Goal: Communication & Community: Answer question/provide support

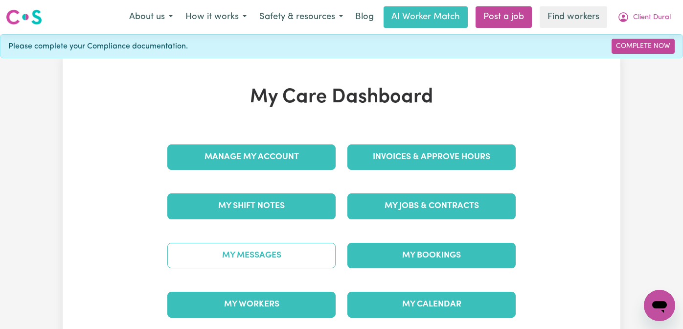
click at [259, 267] on link "My Messages" at bounding box center [251, 255] width 168 height 25
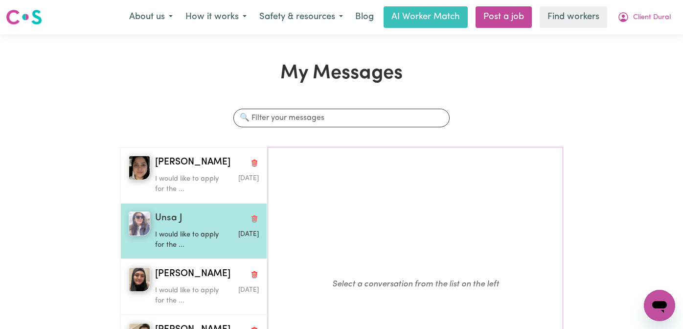
click at [192, 225] on div "Unsa J" at bounding box center [207, 218] width 104 height 14
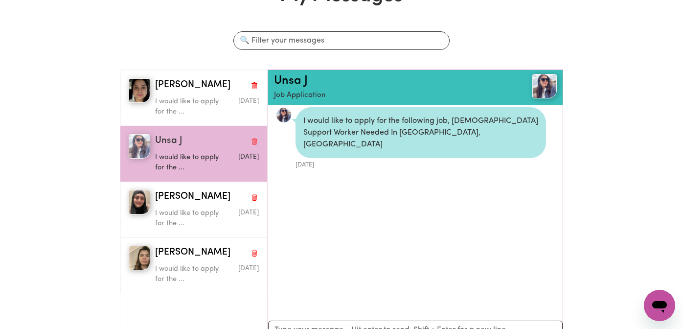
scroll to position [79, 0]
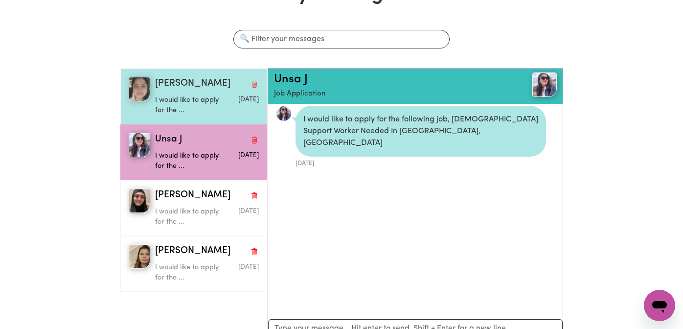
click at [186, 109] on p "I would like to apply for the ..." at bounding box center [189, 105] width 69 height 21
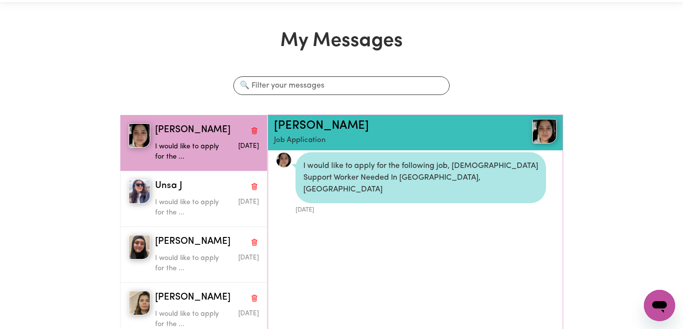
scroll to position [0, 0]
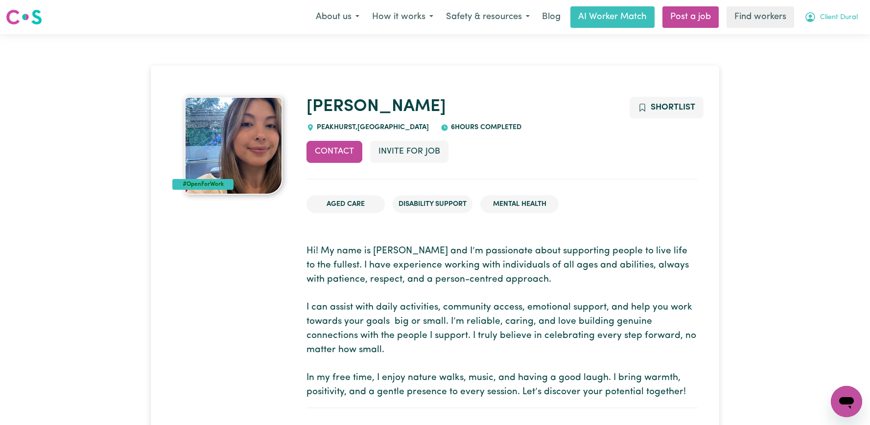
click at [847, 18] on span "Client Dural" at bounding box center [839, 17] width 38 height 11
click at [821, 54] on link "Logout" at bounding box center [824, 56] width 77 height 19
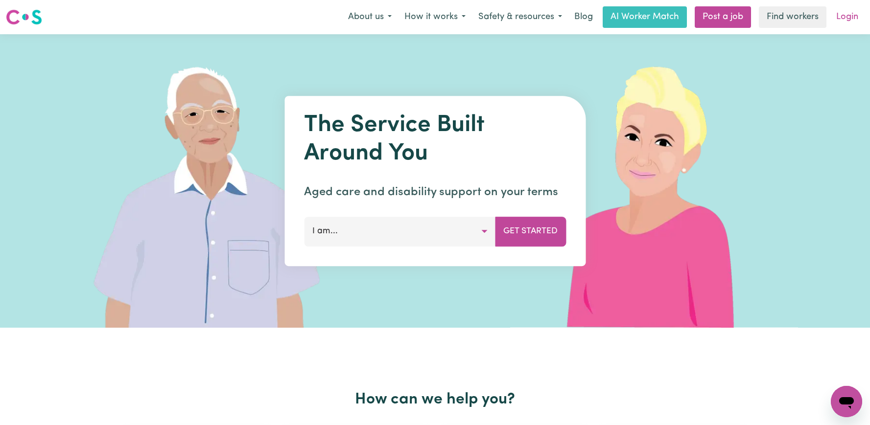
click at [845, 20] on link "Login" at bounding box center [847, 17] width 34 height 22
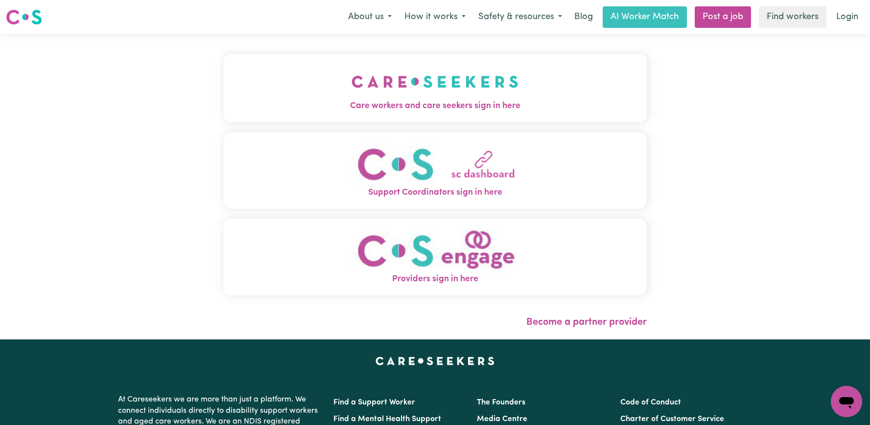
click at [422, 64] on button "Care workers and care seekers sign in here" at bounding box center [434, 88] width 423 height 69
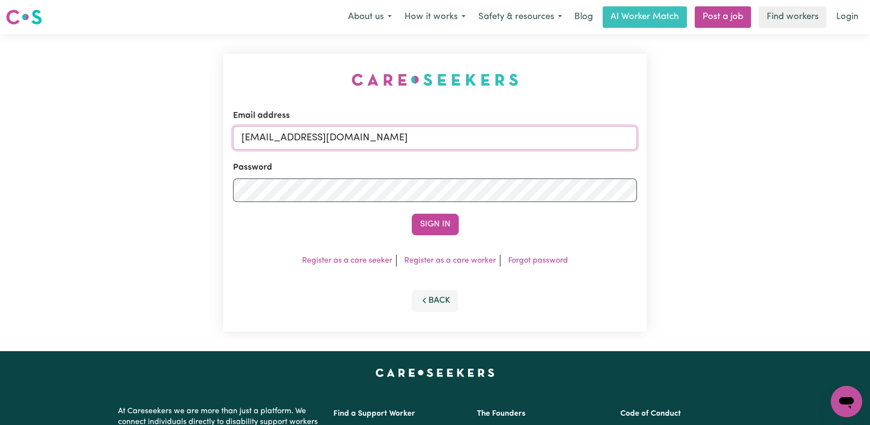
drag, startPoint x: 481, startPoint y: 138, endPoint x: 289, endPoint y: 136, distance: 191.8
click at [289, 136] on input "superuser~ClientDuralHCK@careseekers.com.au" at bounding box center [435, 137] width 404 height 23
type input "superuser~MartiCF@careseekers.com.au"
click at [412, 214] on button "Sign In" at bounding box center [435, 225] width 47 height 22
